Goal: Task Accomplishment & Management: Complete application form

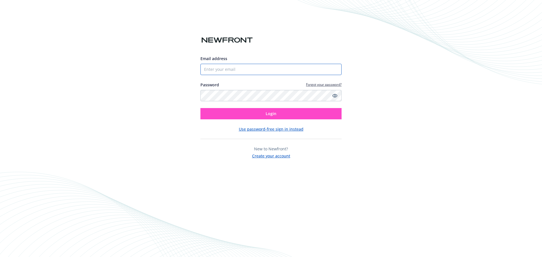
type input "[PERSON_NAME][EMAIL_ADDRESS][PERSON_NAME][DOMAIN_NAME]"
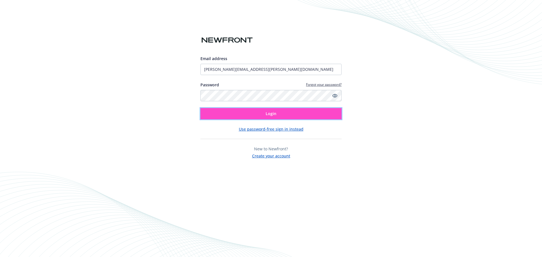
click at [290, 117] on button "Login" at bounding box center [270, 113] width 141 height 11
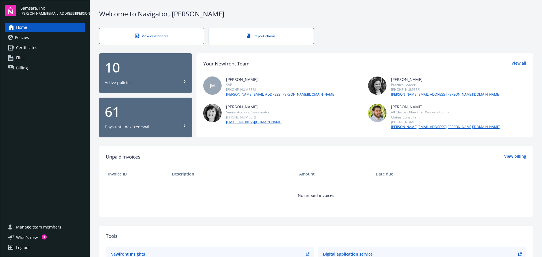
click at [33, 48] on span "Certificates" at bounding box center [26, 47] width 21 height 9
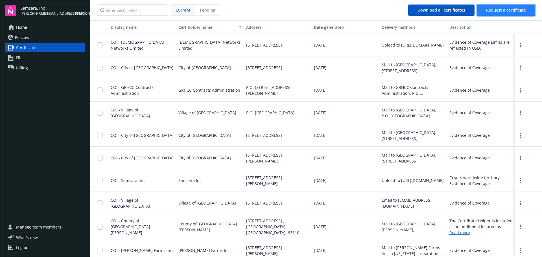
click at [498, 10] on span "Request a certificate" at bounding box center [506, 9] width 40 height 5
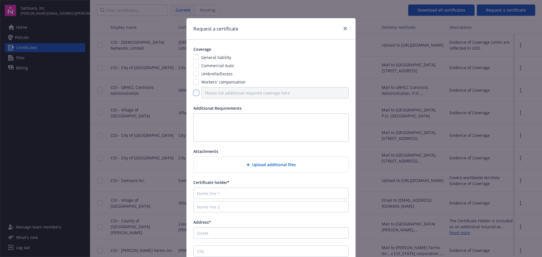
click at [196, 91] on input "checkbox" at bounding box center [196, 93] width 6 height 6
checkbox input "true"
click at [227, 95] on input "Please list additional required coverage here" at bounding box center [274, 92] width 147 height 11
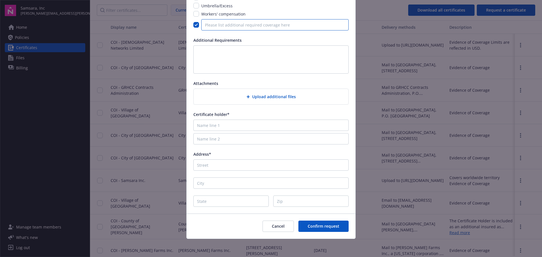
scroll to position [40, 0]
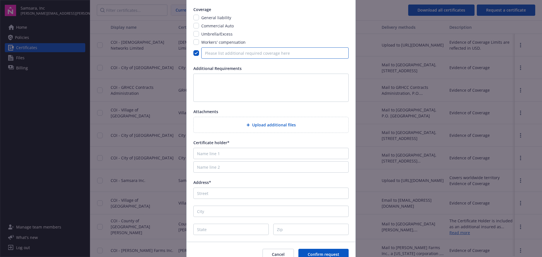
click at [216, 52] on input "Please list additional required coverage here" at bounding box center [274, 52] width 147 height 11
paste input "Network Security and Privacy Liability Insurance"
type input "Network Security and Privacy Liability Insurance"
click at [213, 83] on textarea at bounding box center [270, 88] width 155 height 28
type textarea "$2M per Occurence 2M annual aggregate"
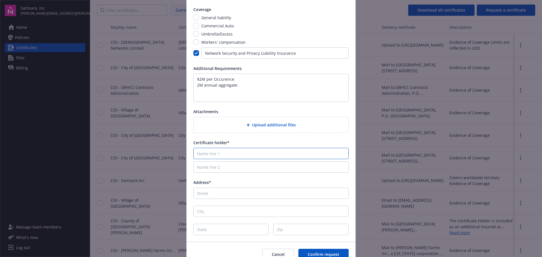
click at [214, 154] on input "Name line 1" at bounding box center [270, 153] width 155 height 11
paste input "City of North Port, FL"
type input "City of North Port, FL"
drag, startPoint x: 218, startPoint y: 197, endPoint x: 218, endPoint y: 194, distance: 3.2
click at [218, 197] on input "Address*" at bounding box center [270, 193] width 155 height 11
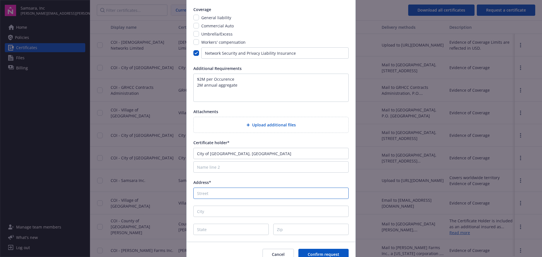
paste input "1100 N. Chamberlain Boulevard"
type input "1100 N. Chamberlain Boulevard"
click at [216, 212] on input "City" at bounding box center [270, 211] width 155 height 11
paste input "North Port,"
type input "North Port"
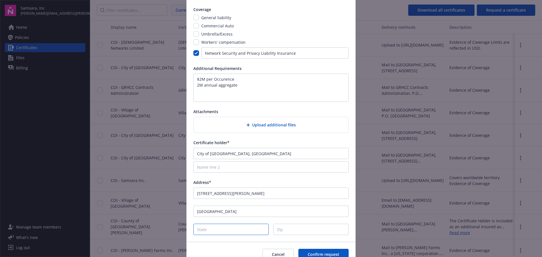
click at [215, 233] on input "State" at bounding box center [230, 229] width 75 height 11
click at [221, 226] on input "State" at bounding box center [230, 229] width 75 height 11
paste input "Florida"
type input "Florida"
click at [287, 233] on input "Zip" at bounding box center [310, 229] width 75 height 11
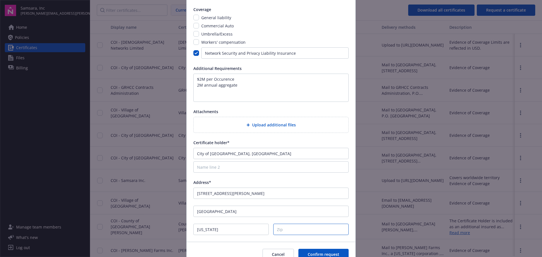
paste input "34286"
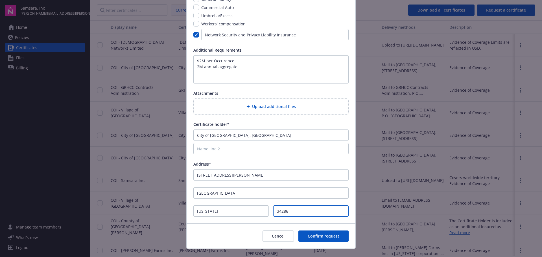
scroll to position [68, 0]
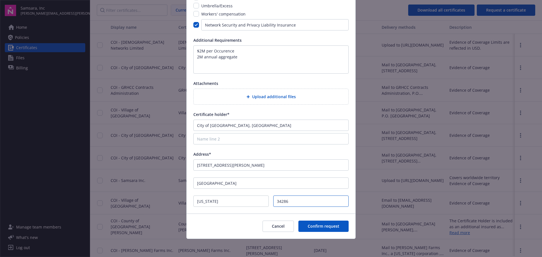
type input "34286"
type textarea "$2M per Occurrence 2M annual aggregate"
click at [326, 226] on span "Confirm request" at bounding box center [324, 225] width 32 height 5
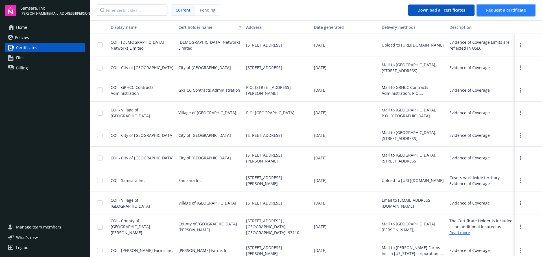
click at [502, 12] on span "Request a certificate" at bounding box center [506, 9] width 40 height 5
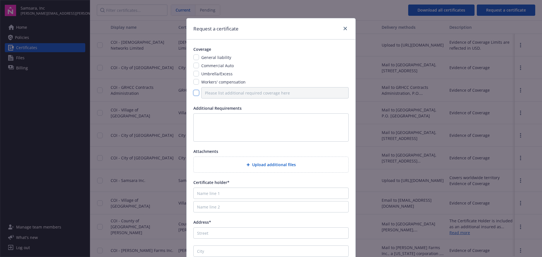
click at [196, 93] on input "checkbox" at bounding box center [196, 93] width 6 height 6
checkbox input "true"
click at [211, 93] on input "Please list additional required coverage here" at bounding box center [274, 92] width 147 height 11
type input "C"
type input "Professional Errors and Omissions"
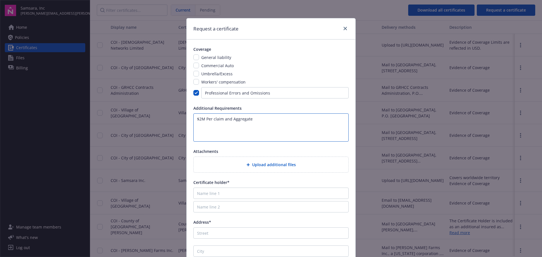
type textarea "$2M Per claim and Aggregate"
click at [206, 192] on input "Name line 1" at bounding box center [270, 193] width 155 height 11
click at [204, 204] on input "Name line 2" at bounding box center [270, 206] width 155 height 11
paste input "City of Saratoga Springs"
type input "City of Saratoga Springs"
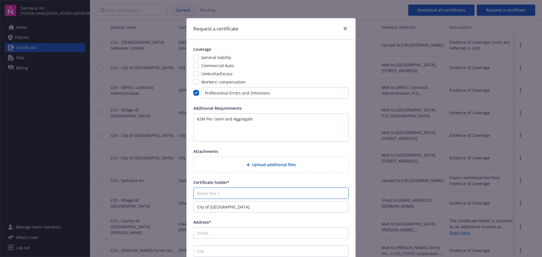
click at [194, 193] on input "Name line 1" at bounding box center [270, 193] width 155 height 11
paste input "Office of Risk and Safety"
type input "Office of Risk and Safety"
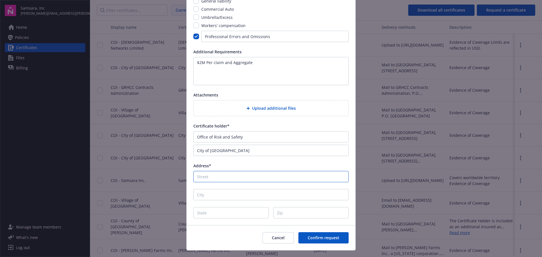
click at [221, 173] on input "Address*" at bounding box center [270, 176] width 155 height 11
paste input "474 Broadway, Suite 14"
type input "474 Broadway, Suite 14"
click at [206, 193] on input "City" at bounding box center [270, 194] width 155 height 11
paste input "Saratoga Spring"
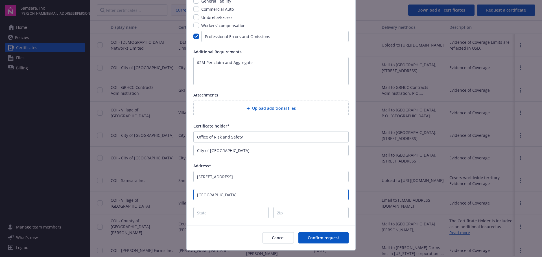
type input "Saratoga Springs"
click at [204, 213] on input "State" at bounding box center [230, 212] width 75 height 11
type input "New York"
click at [326, 214] on input "Zip" at bounding box center [310, 212] width 75 height 11
paste input "12866"
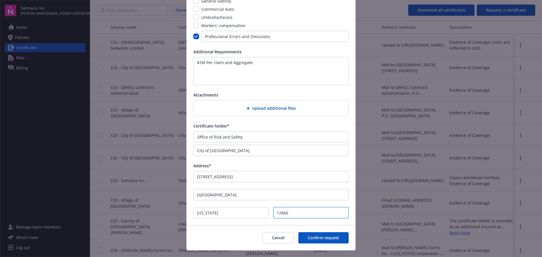
type input "12866"
click at [261, 222] on div "Coverage General liability Commercial Auto Umbrella/Excess Workers' compensatio…" at bounding box center [271, 104] width 169 height 242
click at [315, 234] on button "Confirm request" at bounding box center [323, 237] width 50 height 11
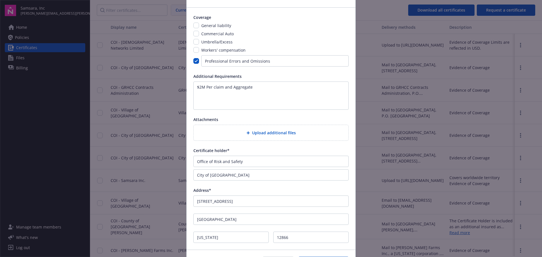
scroll to position [68, 0]
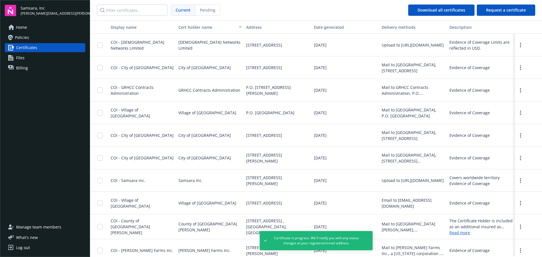
click at [31, 26] on link "Home" at bounding box center [45, 27] width 80 height 9
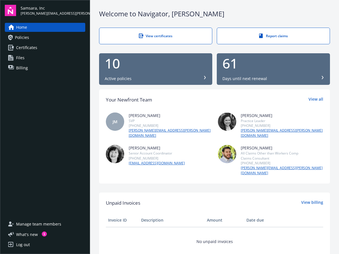
click at [61, 27] on link "Home" at bounding box center [45, 27] width 80 height 9
